Goal: Find specific page/section: Find specific page/section

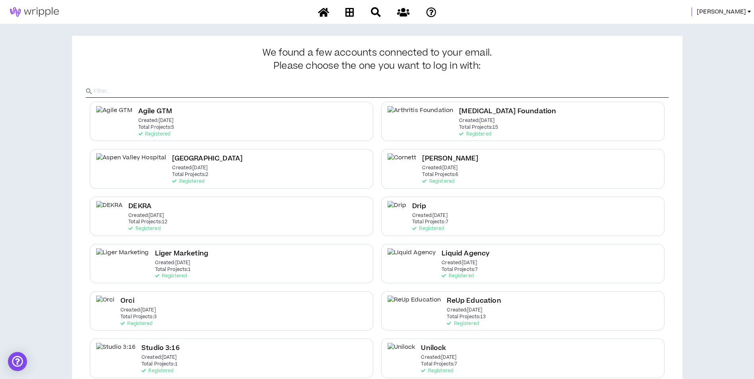
drag, startPoint x: 732, startPoint y: 10, endPoint x: 730, endPoint y: 14, distance: 4.4
click at [731, 10] on span "Mason" at bounding box center [721, 12] width 49 height 9
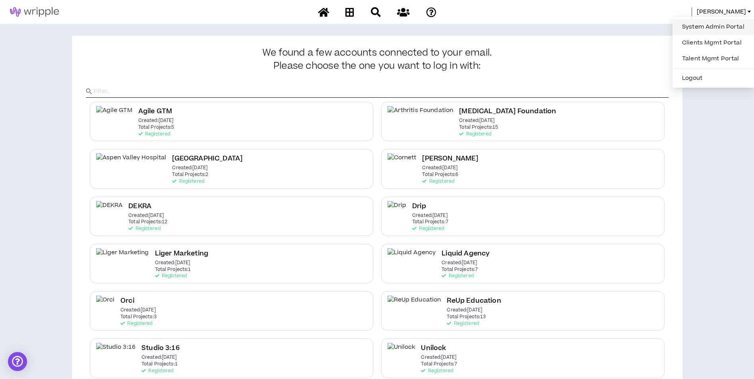
click at [721, 31] on link "System Admin Portal" at bounding box center [714, 27] width 72 height 12
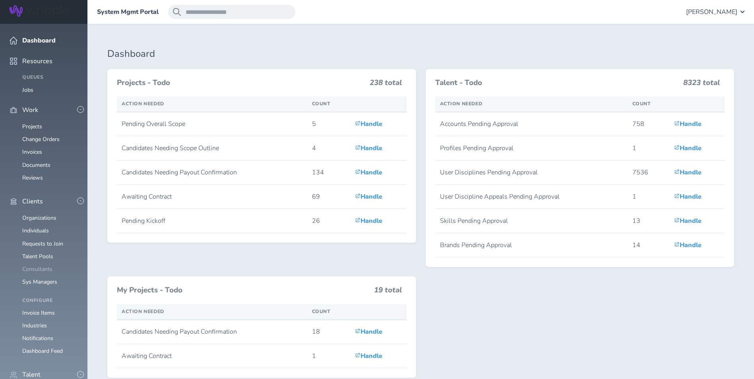
click at [35, 266] on link "Consultants" at bounding box center [37, 270] width 30 height 8
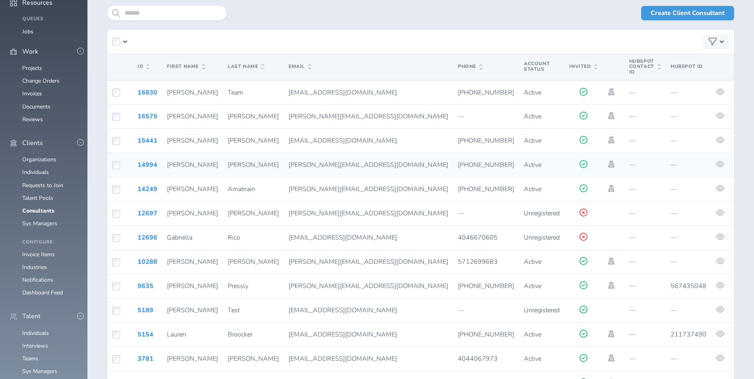
scroll to position [145, 0]
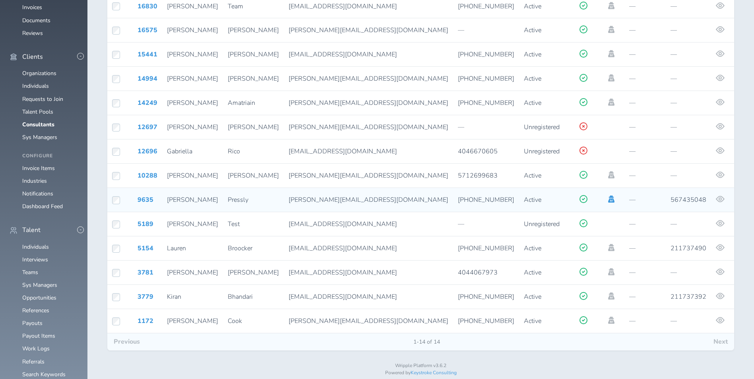
click at [608, 196] on icon at bounding box center [611, 199] width 6 height 7
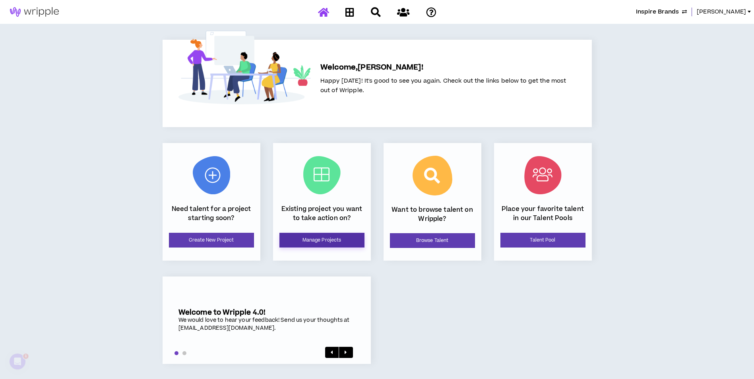
click at [319, 241] on link "Manage Projects" at bounding box center [322, 240] width 85 height 15
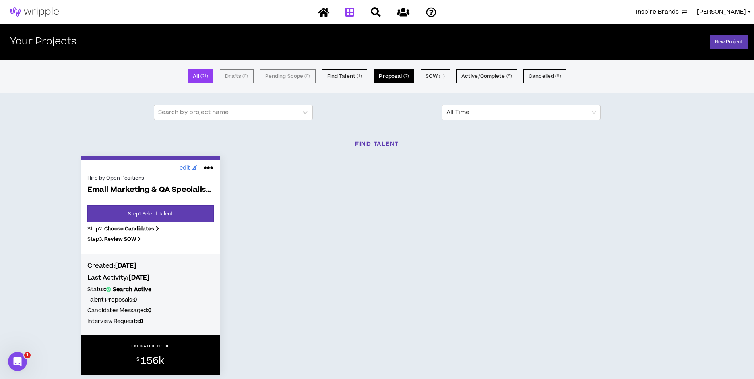
click at [409, 74] on button "Proposal ( 2 )" at bounding box center [394, 76] width 40 height 14
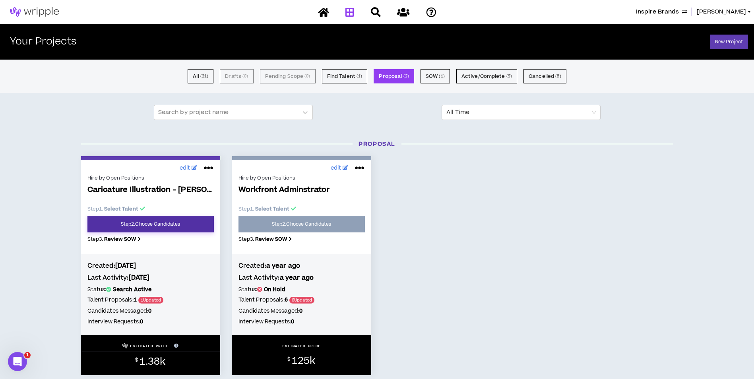
click at [208, 221] on link "Step 2 . Choose Candidates" at bounding box center [150, 224] width 126 height 17
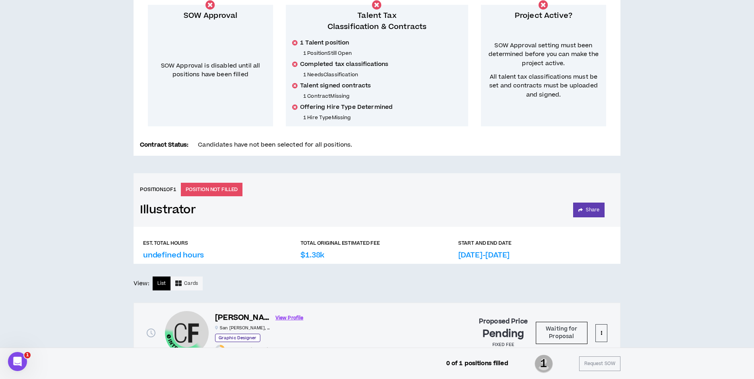
scroll to position [184, 0]
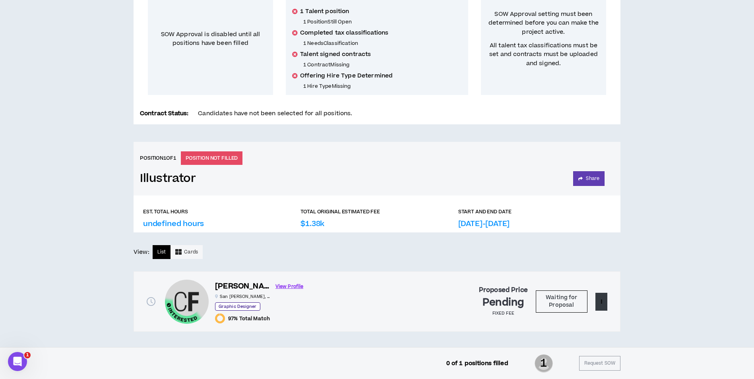
click at [599, 302] on button at bounding box center [602, 302] width 12 height 18
click at [598, 295] on button at bounding box center [602, 302] width 12 height 18
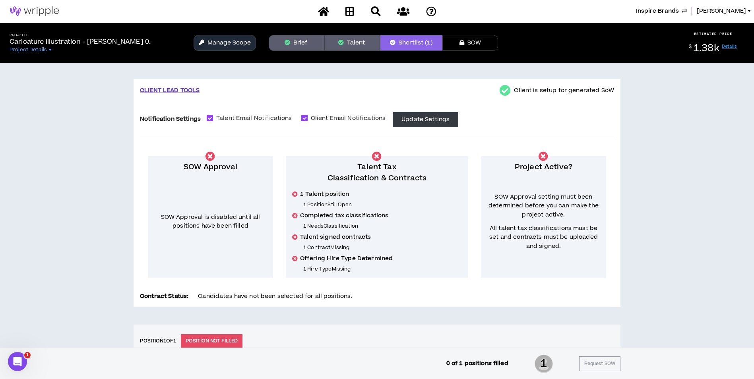
scroll to position [0, 0]
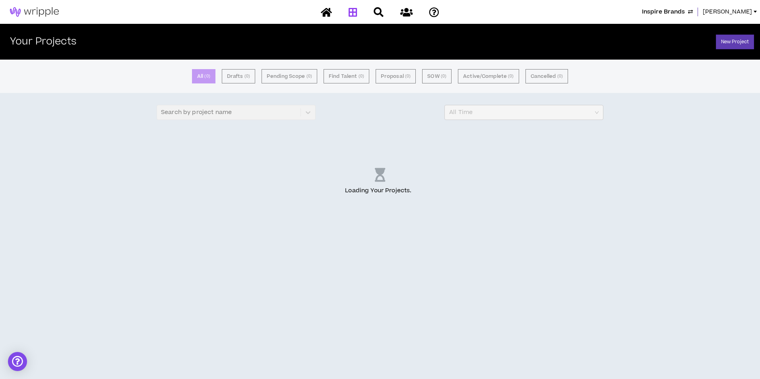
click at [733, 10] on span "[PERSON_NAME]" at bounding box center [727, 12] width 49 height 9
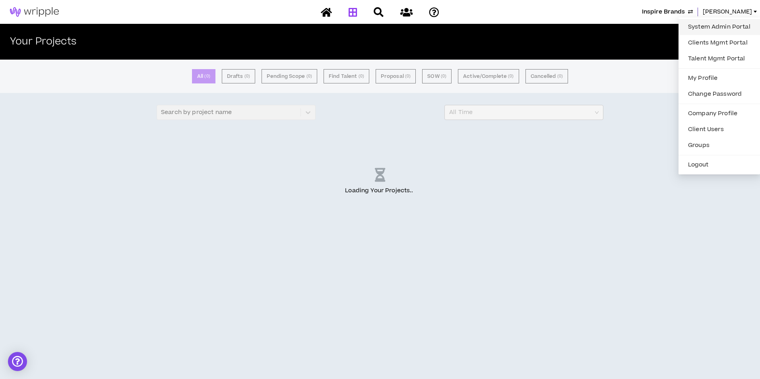
click at [734, 22] on link "System Admin Portal" at bounding box center [720, 27] width 72 height 12
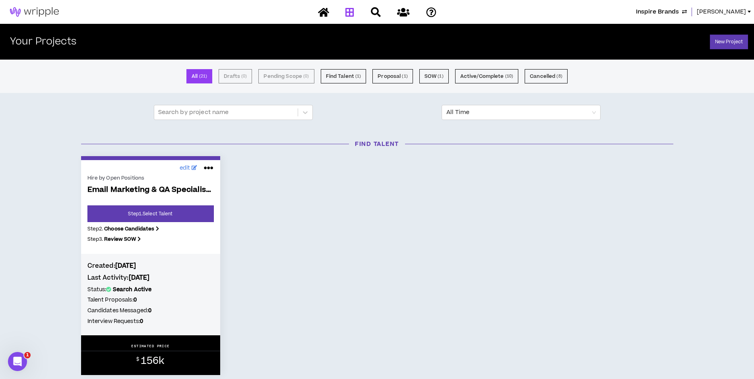
click at [732, 10] on span "Amanda" at bounding box center [721, 12] width 49 height 9
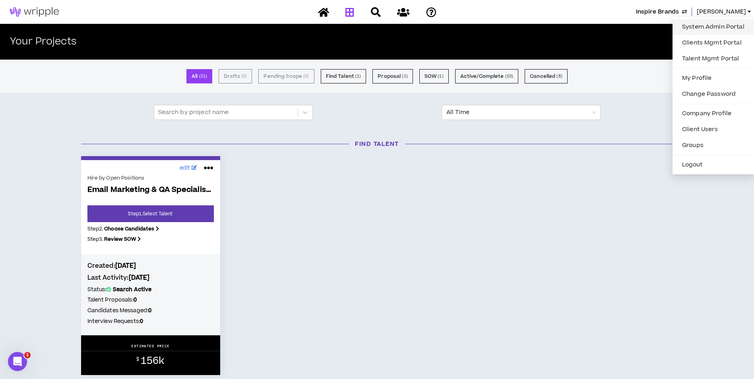
click at [701, 28] on link "System Admin Portal" at bounding box center [714, 27] width 72 height 12
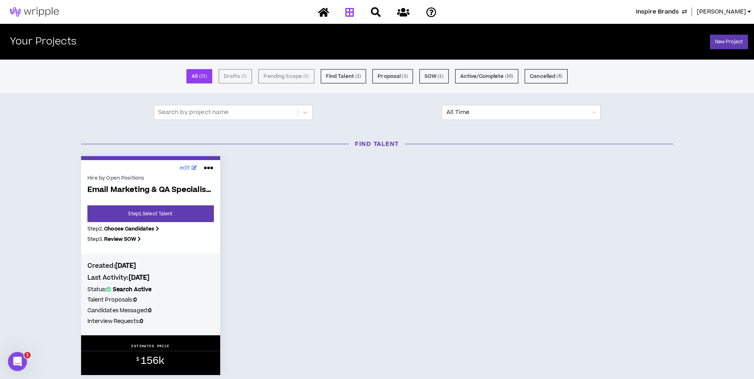
click at [679, 12] on span "Inspire Brands" at bounding box center [657, 12] width 43 height 9
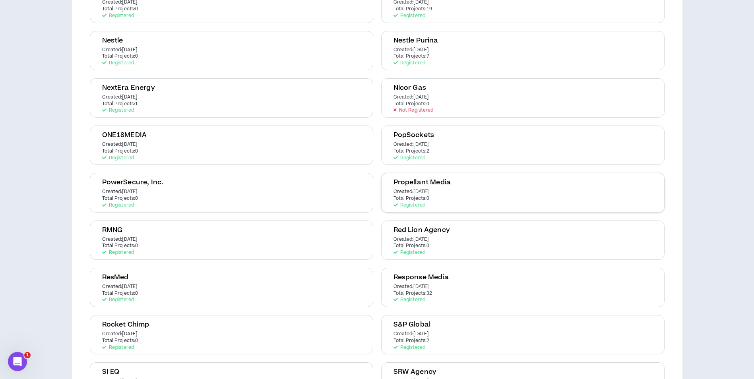
scroll to position [1113, 0]
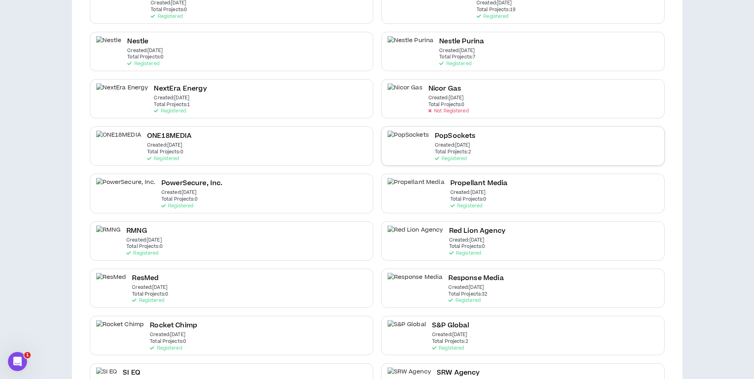
click at [405, 154] on div "PopSockets Created: Jul 2 2025 Total Projects: 2 Registered" at bounding box center [523, 145] width 284 height 39
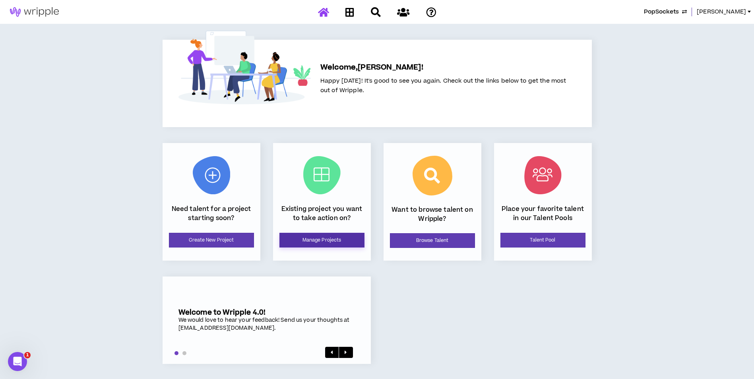
click at [342, 241] on link "Manage Projects" at bounding box center [322, 240] width 85 height 15
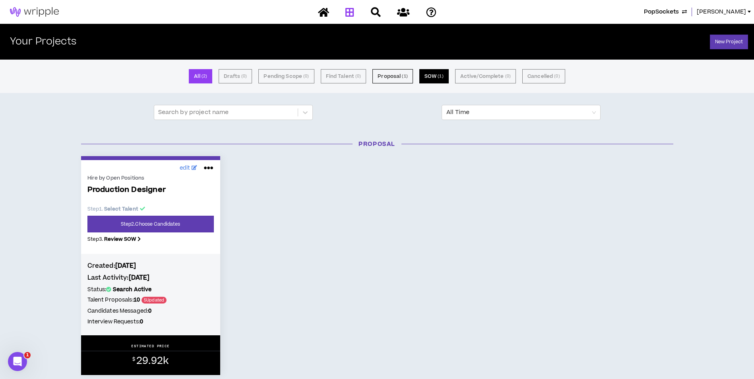
click at [432, 77] on button "SOW ( 1 )" at bounding box center [434, 76] width 29 height 14
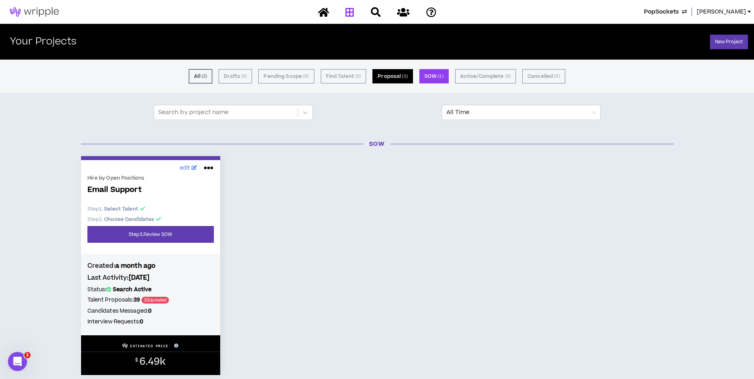
click at [395, 82] on button "Proposal ( 1 )" at bounding box center [393, 76] width 40 height 14
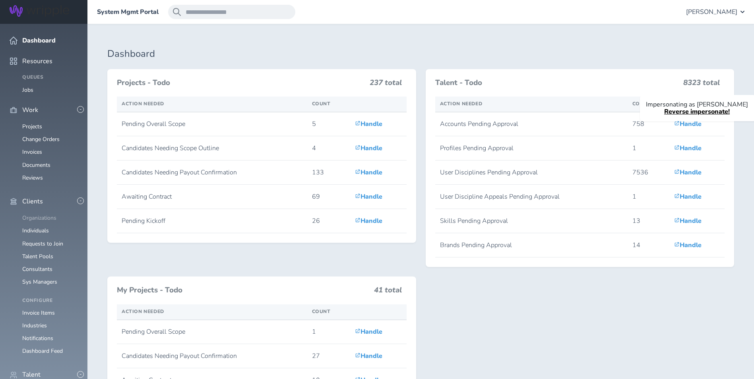
click at [37, 214] on link "Organizations" at bounding box center [39, 218] width 34 height 8
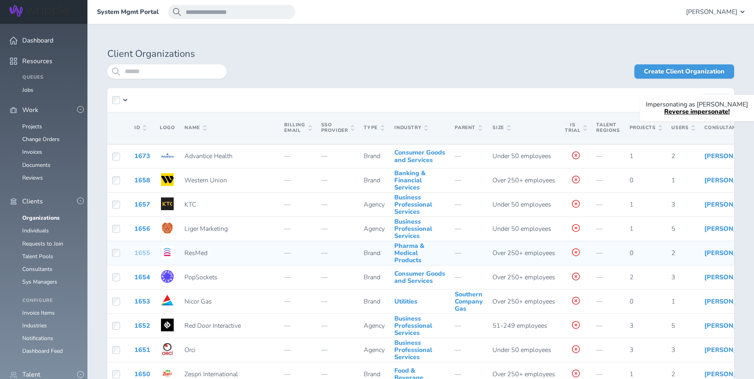
click at [143, 258] on link "1655" at bounding box center [142, 253] width 16 height 9
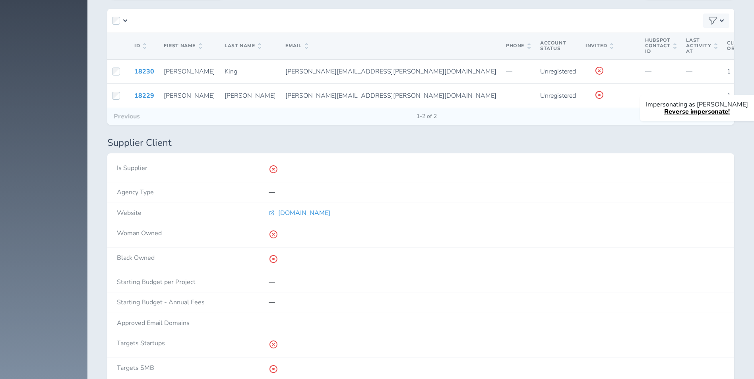
scroll to position [1551, 0]
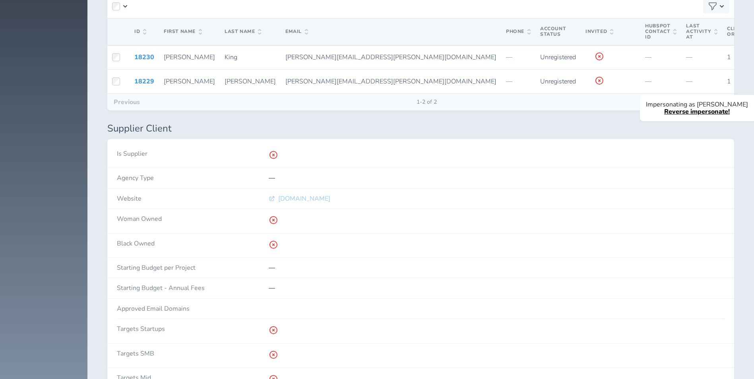
click at [284, 202] on span "resmed.com" at bounding box center [304, 198] width 52 height 7
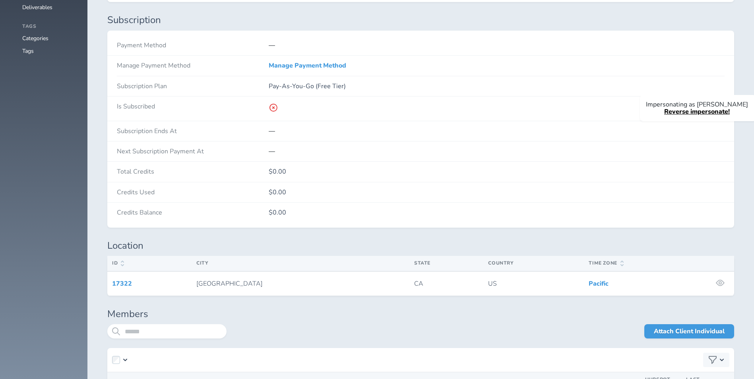
scroll to position [1193, 0]
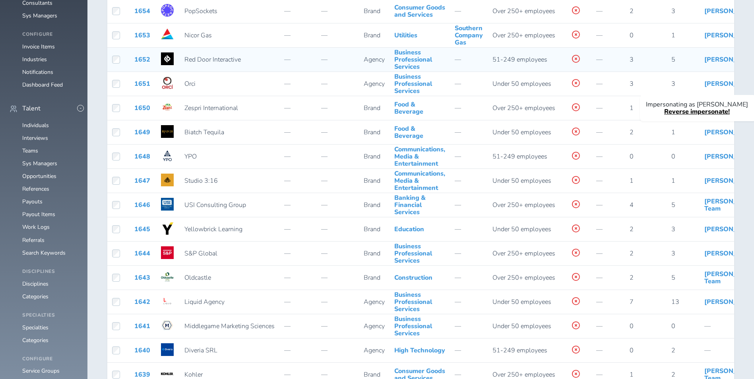
scroll to position [278, 0]
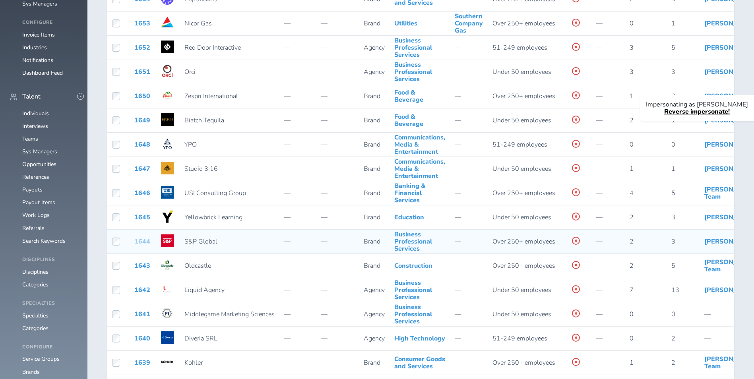
click at [138, 245] on link "1644" at bounding box center [142, 241] width 16 height 9
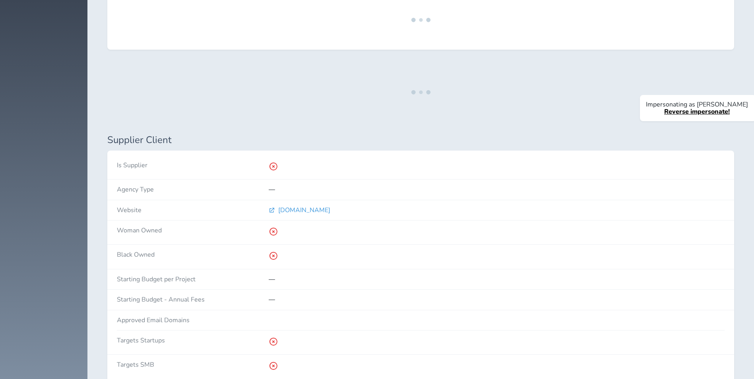
scroll to position [1477, 0]
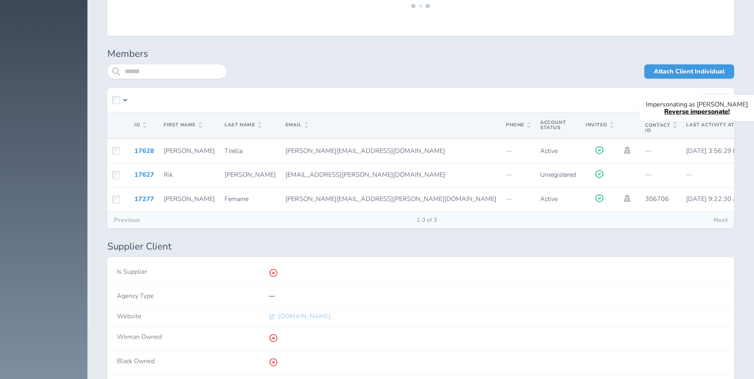
click at [293, 320] on span "spglobal.com" at bounding box center [304, 316] width 52 height 7
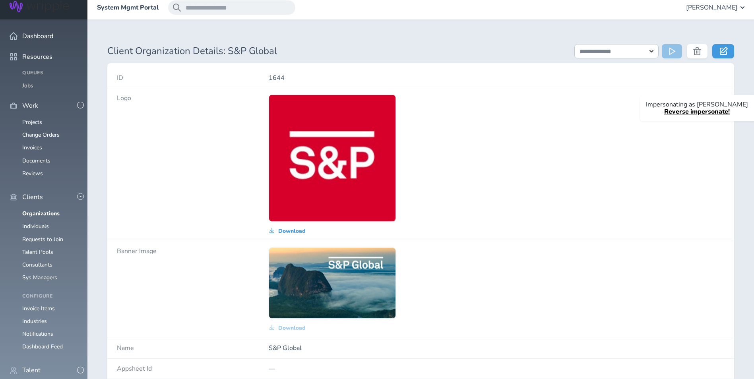
scroll to position [0, 0]
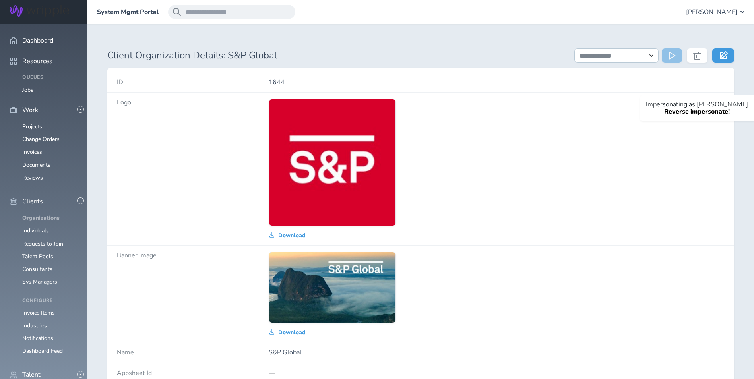
click at [38, 214] on link "Organizations" at bounding box center [40, 218] width 37 height 8
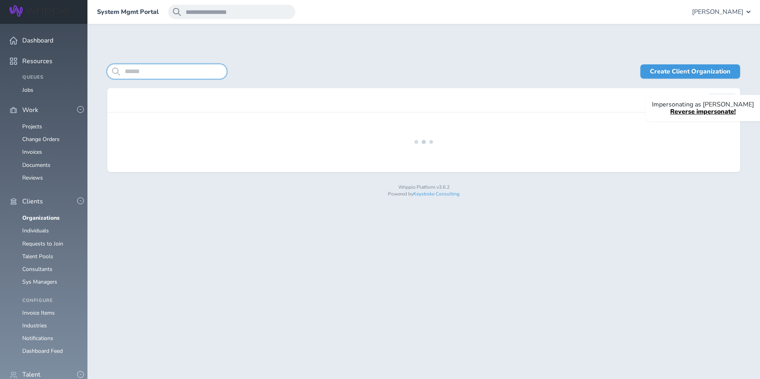
click at [178, 74] on input "search" at bounding box center [166, 71] width 119 height 14
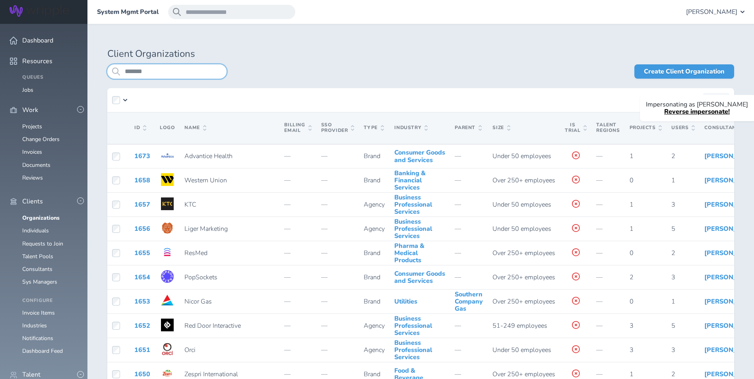
type input "*******"
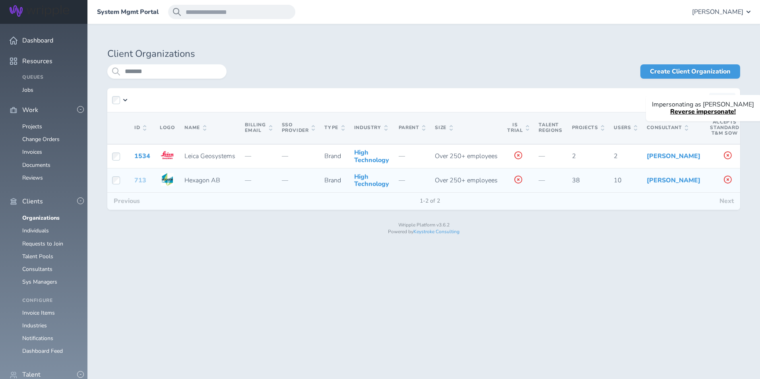
click at [142, 185] on link "713" at bounding box center [140, 180] width 12 height 9
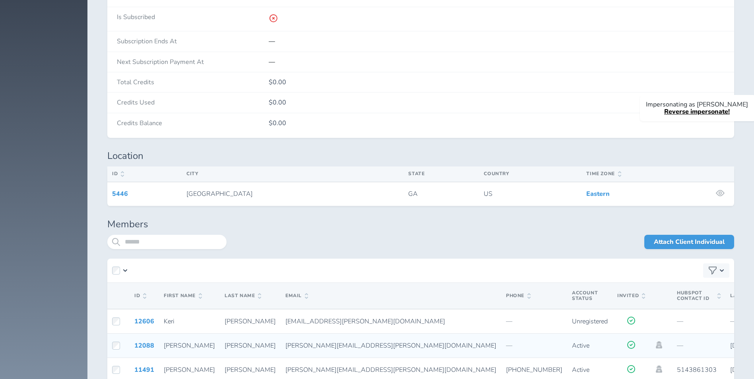
scroll to position [1463, 0]
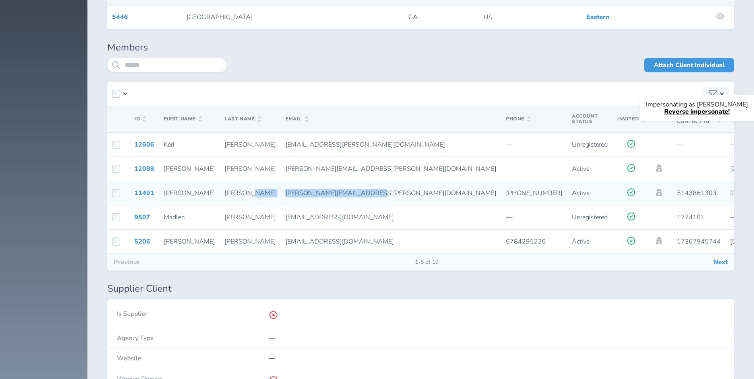
drag, startPoint x: 320, startPoint y: 195, endPoint x: 229, endPoint y: 198, distance: 91.5
click at [229, 198] on tr "11491 Heather Hinojosa heather.tuggle@hexagon.com +17708261207 Active 514386130…" at bounding box center [568, 193] width 923 height 24
copy tr "heather.tuggle@hexagon.com"
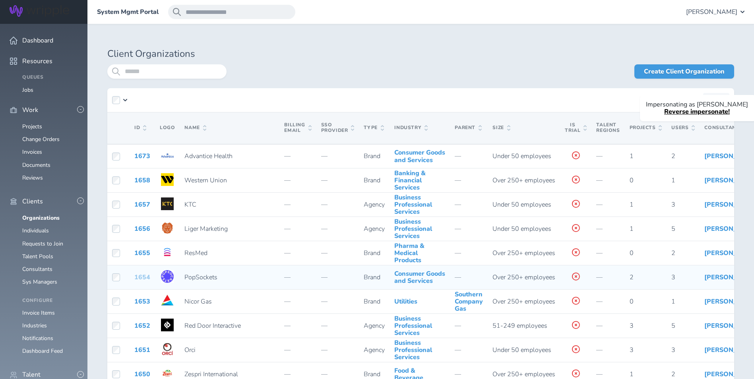
click at [137, 282] on link "1654" at bounding box center [142, 277] width 16 height 9
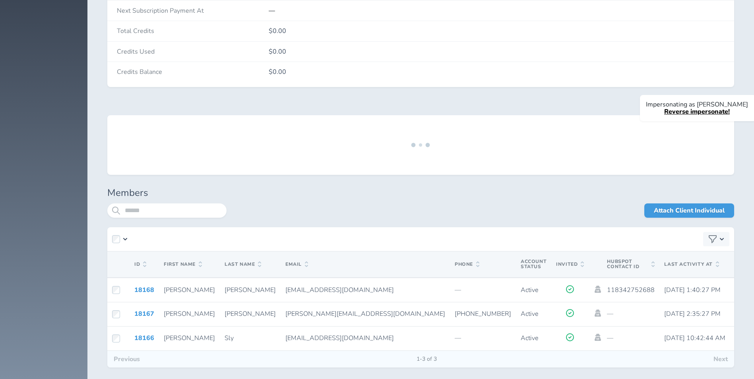
scroll to position [1352, 0]
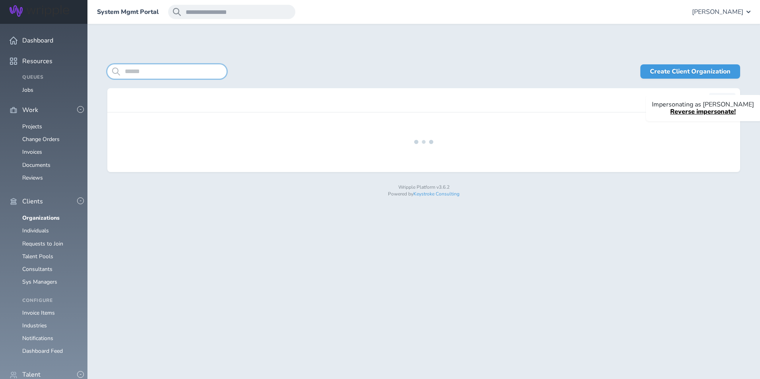
click at [186, 67] on input "search" at bounding box center [166, 71] width 119 height 14
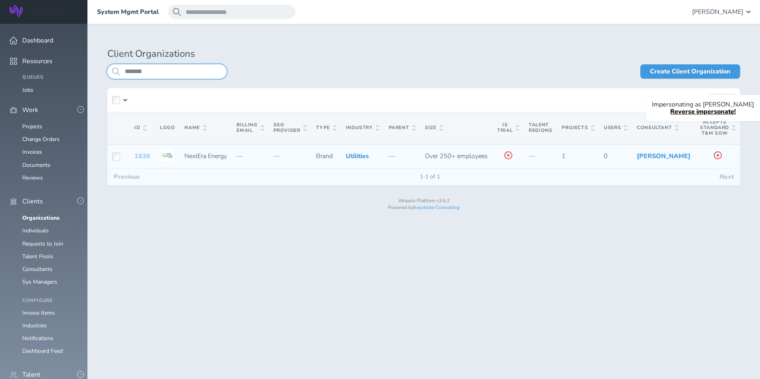
type input "*******"
click at [144, 159] on link "1636" at bounding box center [142, 156] width 16 height 9
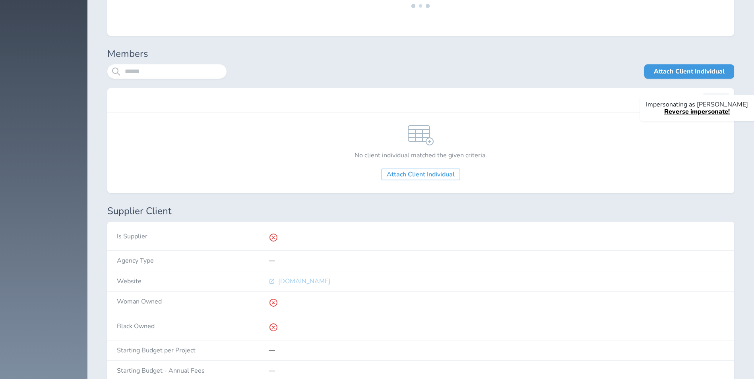
scroll to position [1477, 0]
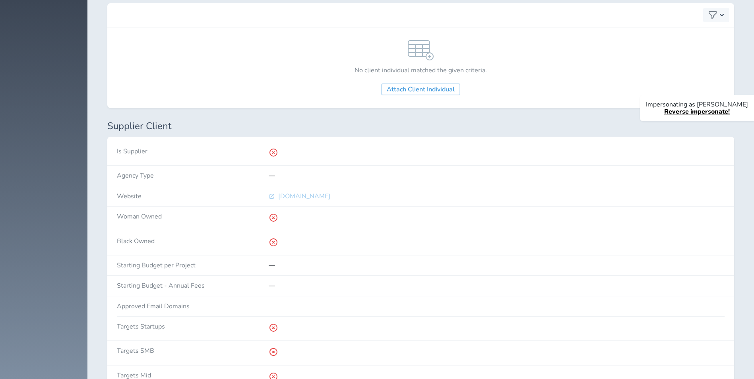
click at [311, 200] on span "nexteraenergyresources.com" at bounding box center [304, 196] width 52 height 7
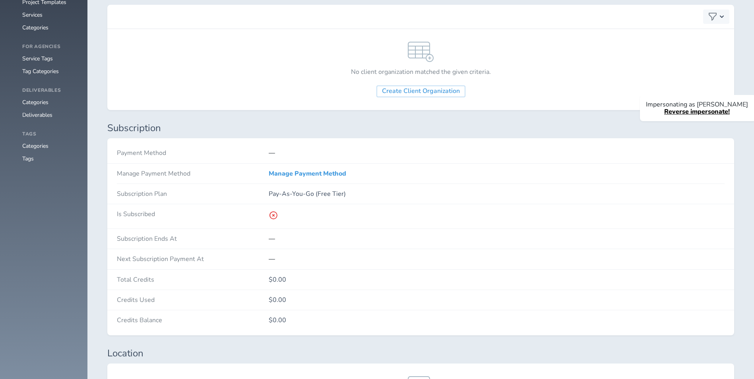
scroll to position [1079, 0]
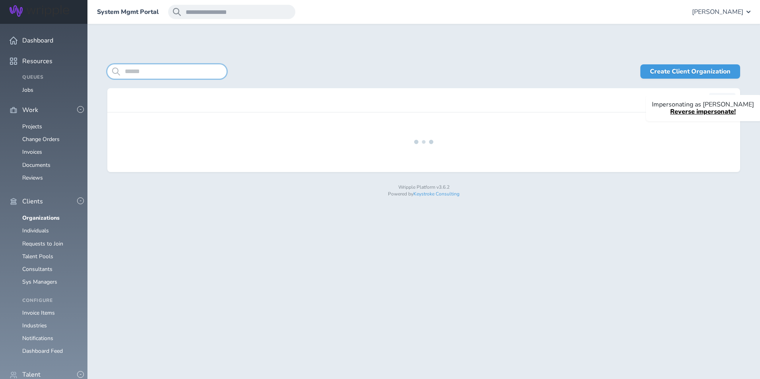
click at [148, 73] on input "search" at bounding box center [166, 71] width 119 height 14
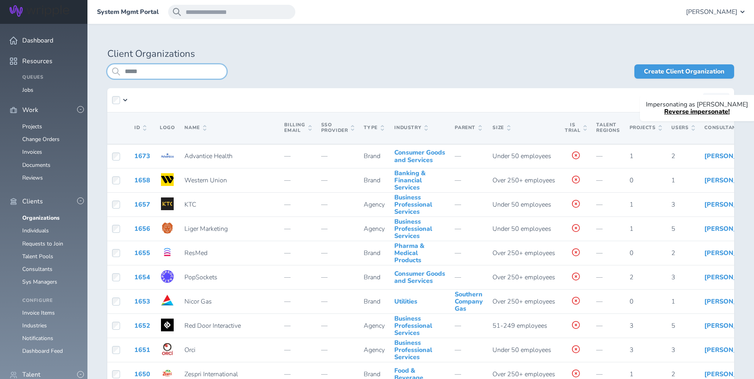
type input "*****"
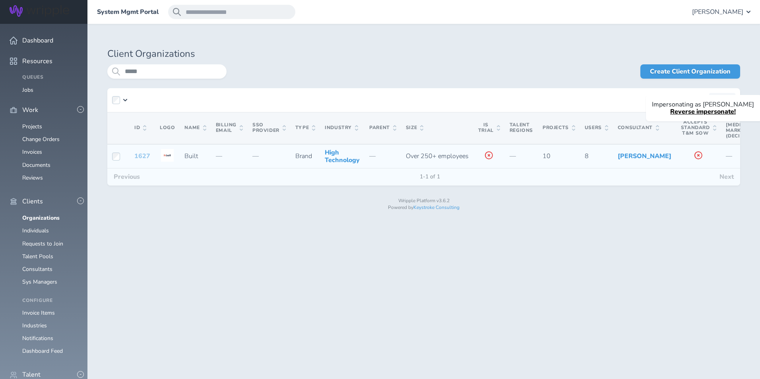
click at [140, 160] on link "1627" at bounding box center [142, 156] width 16 height 9
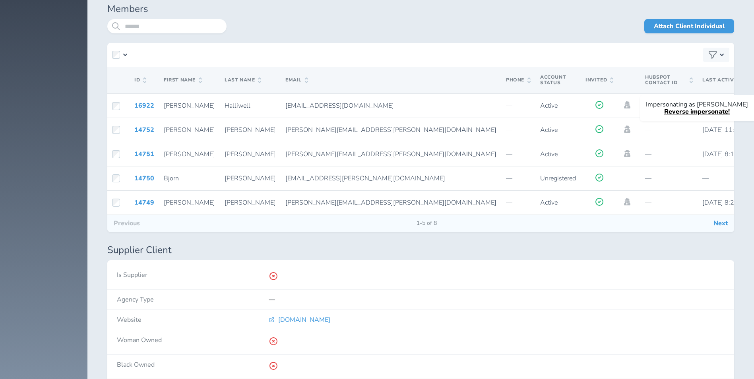
scroll to position [1517, 0]
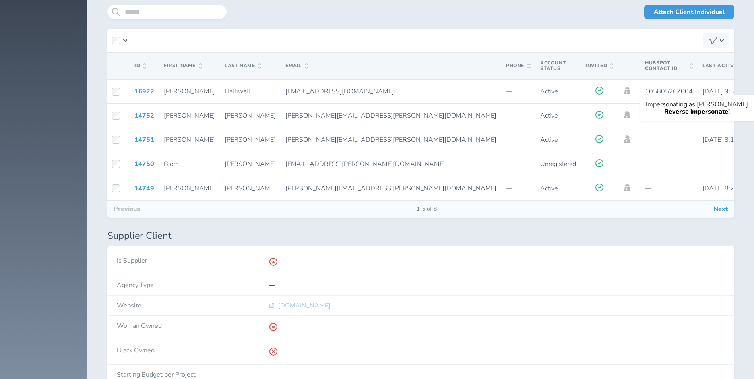
click at [289, 309] on span "getbuilt.com" at bounding box center [304, 305] width 52 height 7
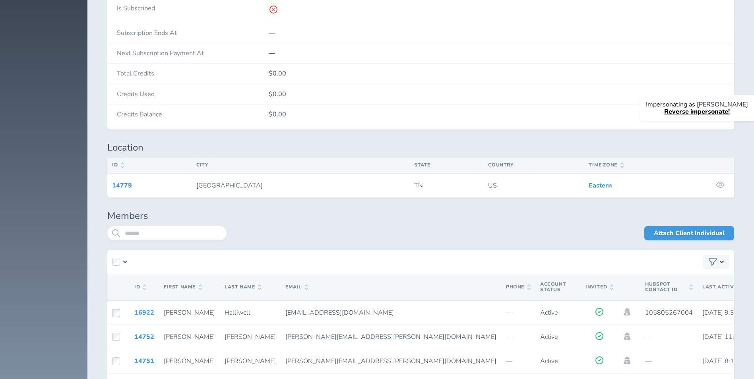
scroll to position [1278, 0]
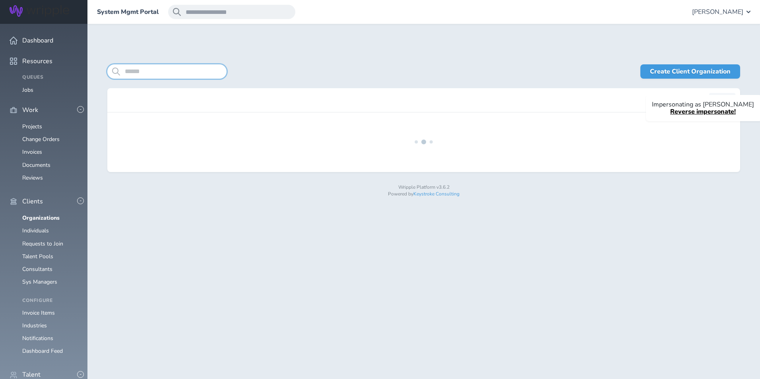
click at [169, 78] on input "search" at bounding box center [166, 71] width 119 height 14
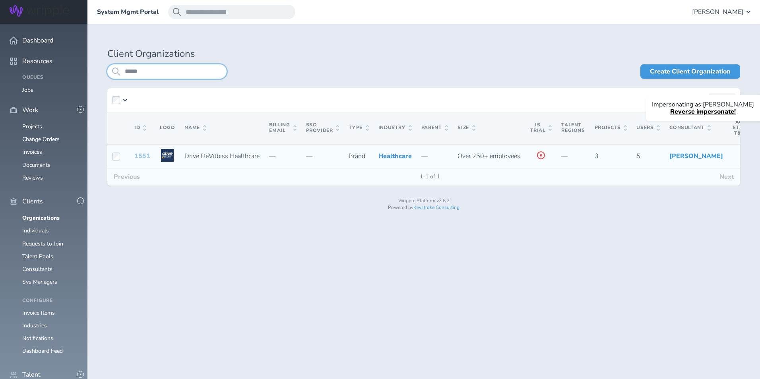
type input "*****"
click at [138, 161] on link "1551" at bounding box center [142, 156] width 16 height 9
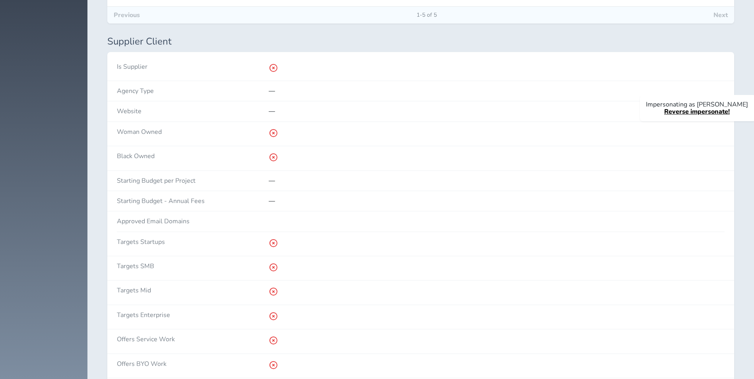
scroll to position [1716, 0]
